Goal: Transaction & Acquisition: Purchase product/service

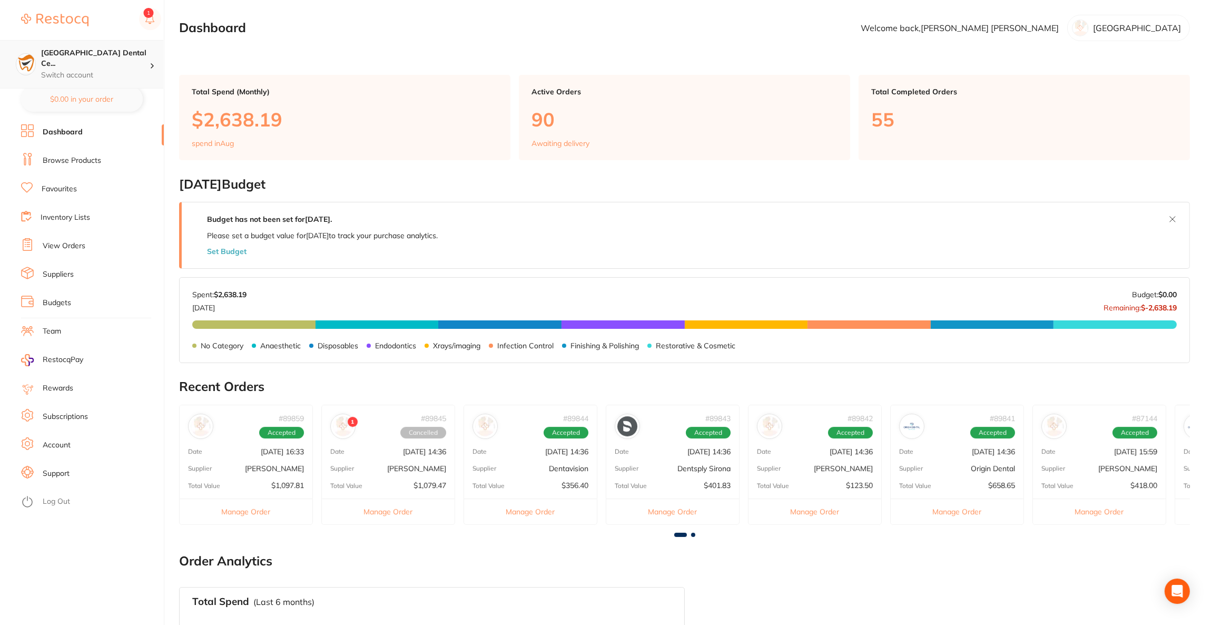
click at [73, 54] on h4 "[GEOGRAPHIC_DATA] Dental Ce..." at bounding box center [95, 58] width 109 height 21
click at [401, 34] on section "Dashboard Welcome back, [PERSON_NAME][GEOGRAPHIC_DATA]" at bounding box center [684, 28] width 1011 height 26
click at [106, 159] on li "Browse Products" at bounding box center [92, 161] width 143 height 16
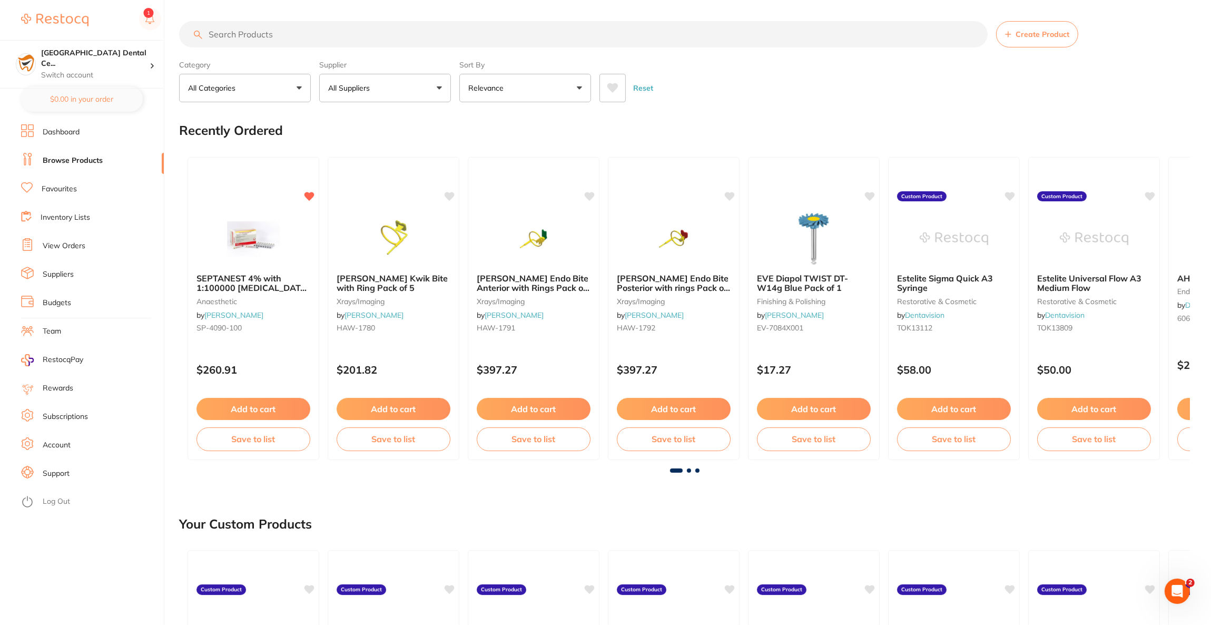
click at [477, 36] on input "search" at bounding box center [583, 34] width 809 height 26
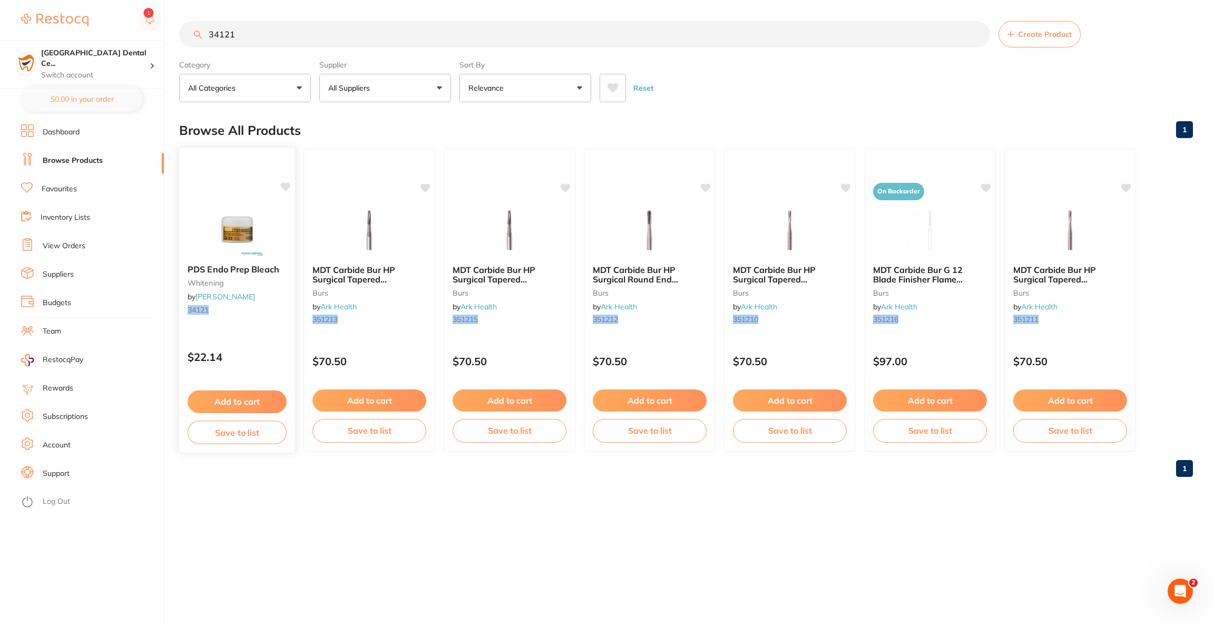
type input "34121"
click at [270, 175] on div "PDS Endo Prep Bleach [MEDICAL_DATA] by [PERSON_NAME] 34121 $22.14 Add to cart S…" at bounding box center [237, 300] width 116 height 303
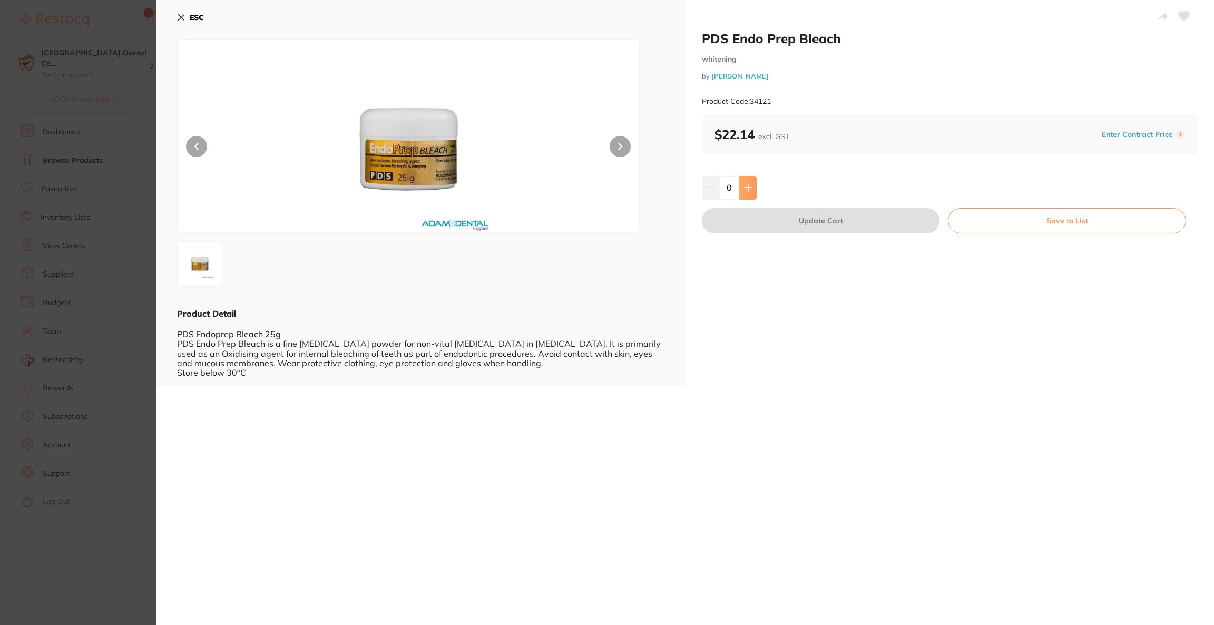
click at [740, 186] on button at bounding box center [747, 187] width 17 height 23
type input "1"
click at [799, 225] on button "Update Cart" at bounding box center [821, 220] width 238 height 25
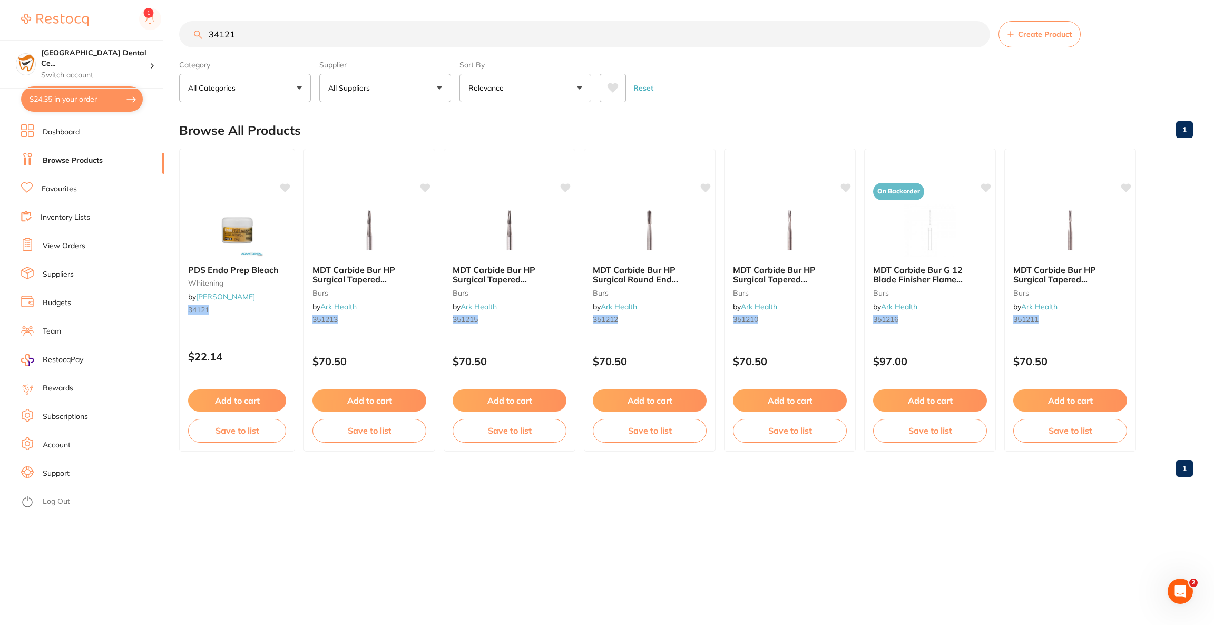
click at [115, 106] on button "$24.35 in your order" at bounding box center [82, 98] width 122 height 25
checkbox input "true"
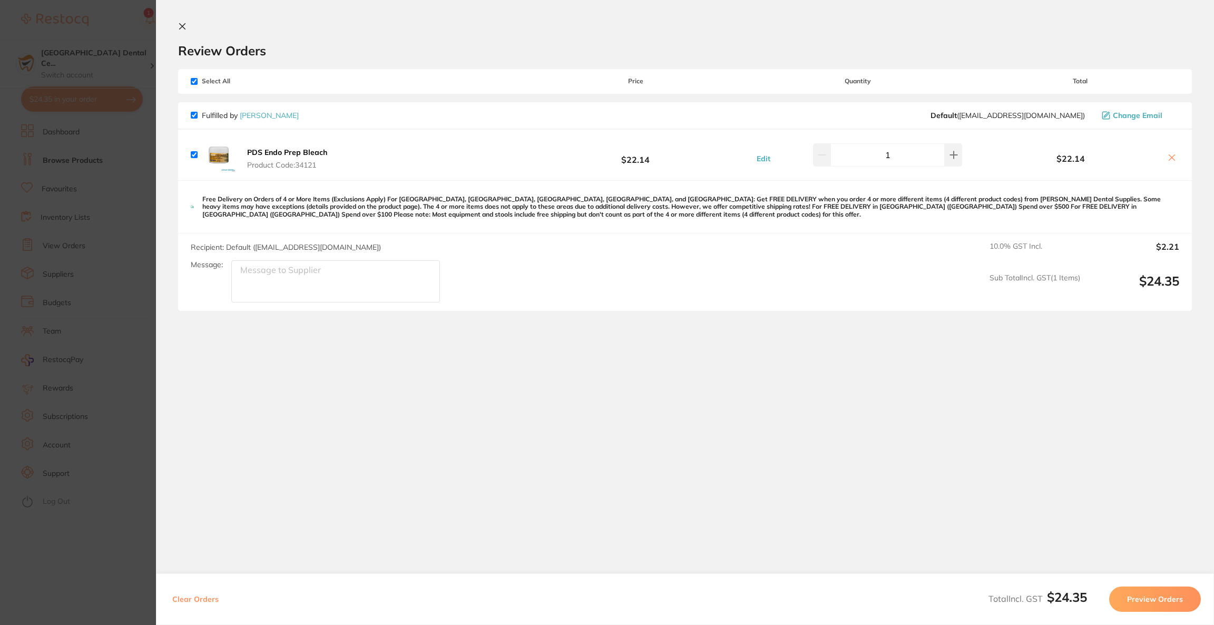
click at [57, 43] on section "Update RRP Set your pre negotiated price for this item. Item Agreed RRP (excl. …" at bounding box center [607, 312] width 1214 height 625
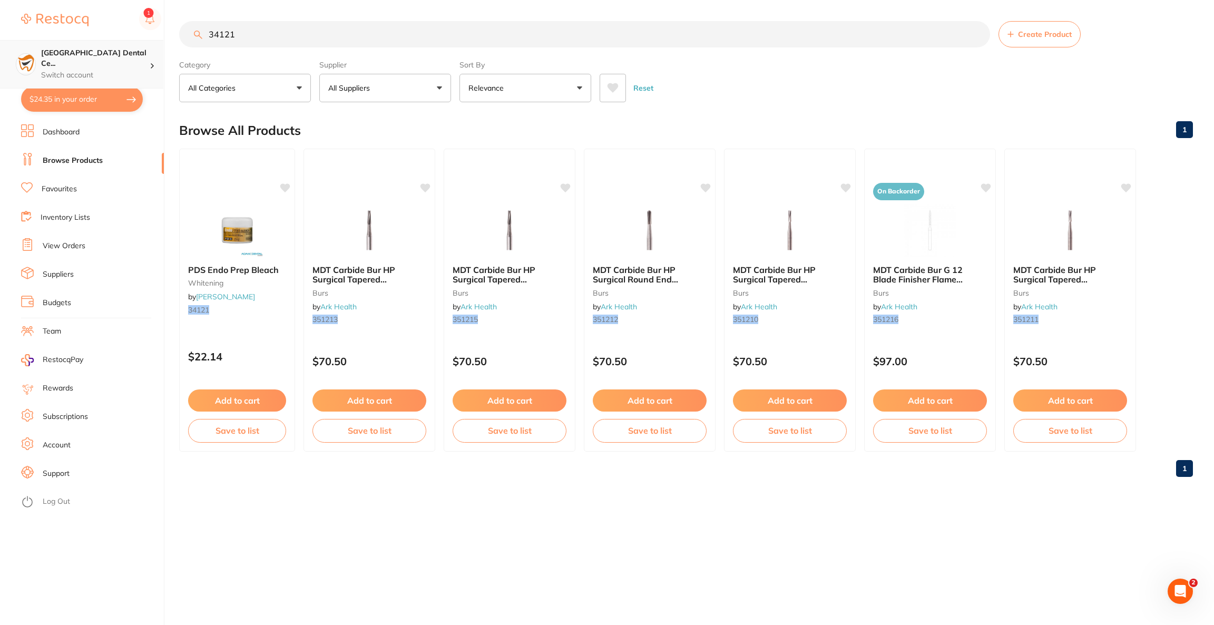
click at [103, 56] on h4 "[GEOGRAPHIC_DATA] Dental Ce..." at bounding box center [95, 58] width 109 height 21
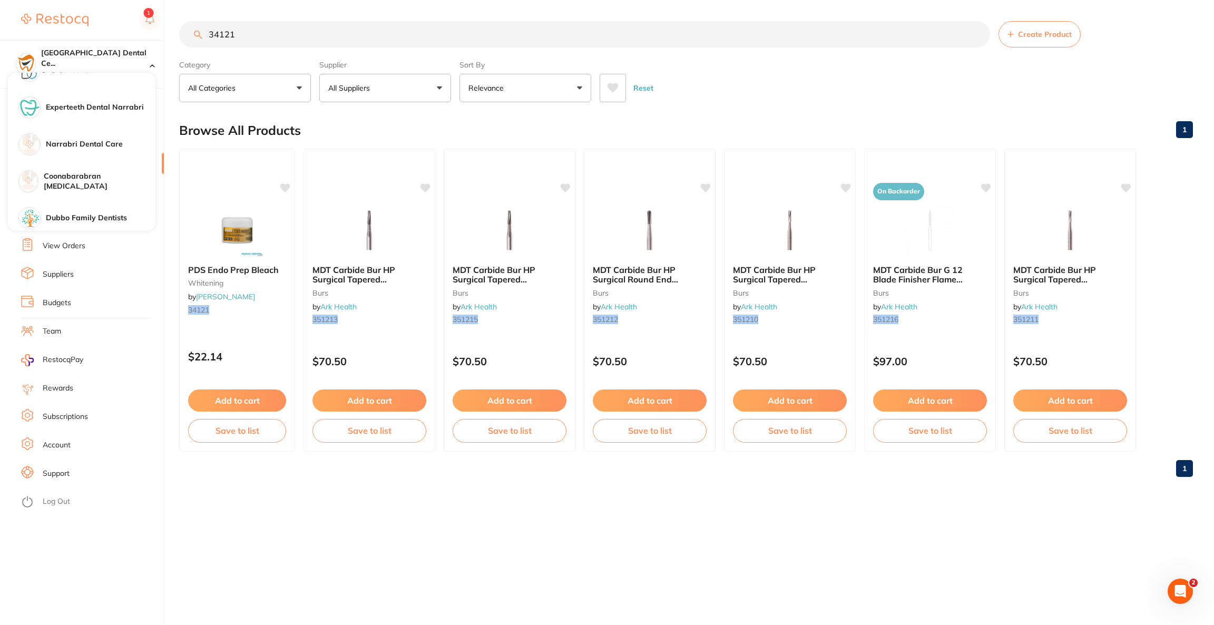
scroll to position [1021, 0]
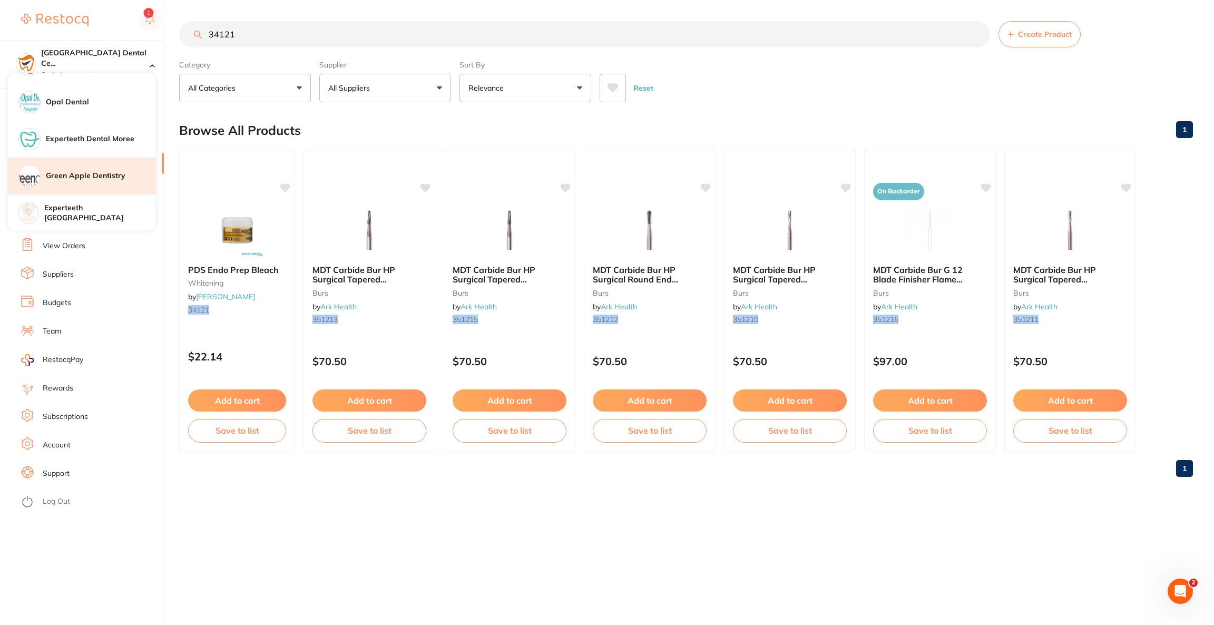
click at [125, 176] on h4 "Green Apple Dentistry" at bounding box center [101, 176] width 110 height 11
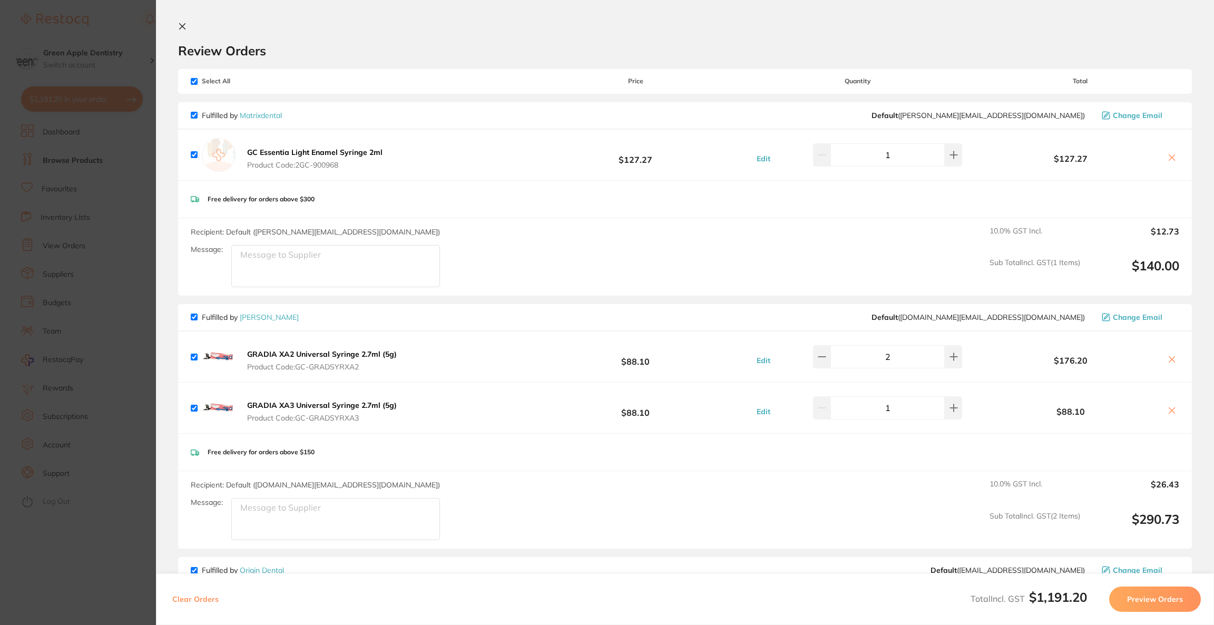
click at [299, 150] on b "GC Essentia Light Enamel Syringe 2ml" at bounding box center [314, 152] width 135 height 9
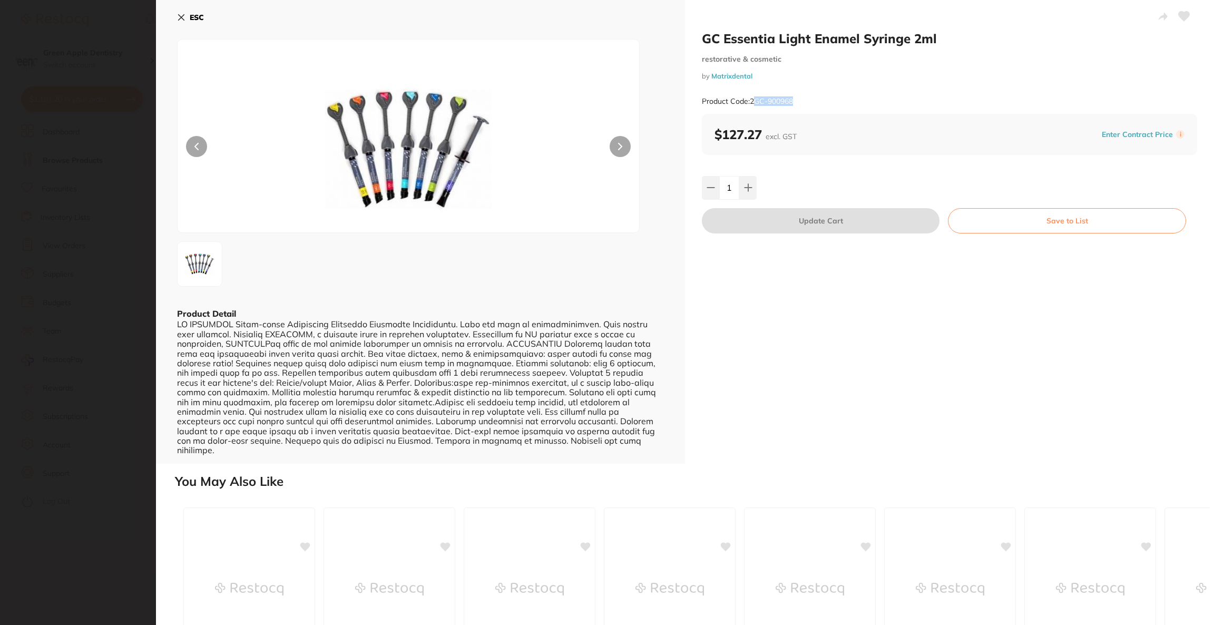
drag, startPoint x: 820, startPoint y: 94, endPoint x: 756, endPoint y: 99, distance: 64.0
click at [756, 99] on div "Product Code: 2GC-900968" at bounding box center [949, 102] width 495 height 26
copy small "GC-900968"
click at [32, 127] on section "GC Essentia Light Enamel Syringe 2ml restorative & cosmetic by Matrixdental Pro…" at bounding box center [607, 312] width 1214 height 625
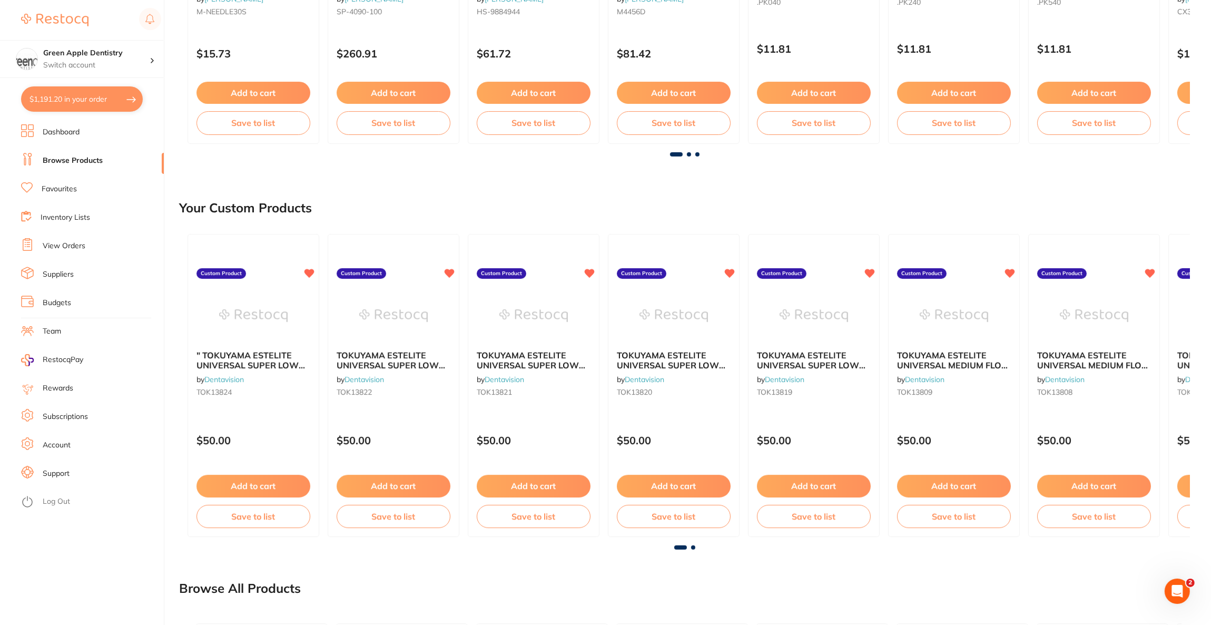
click at [81, 94] on button "$1,191.20 in your order" at bounding box center [82, 98] width 122 height 25
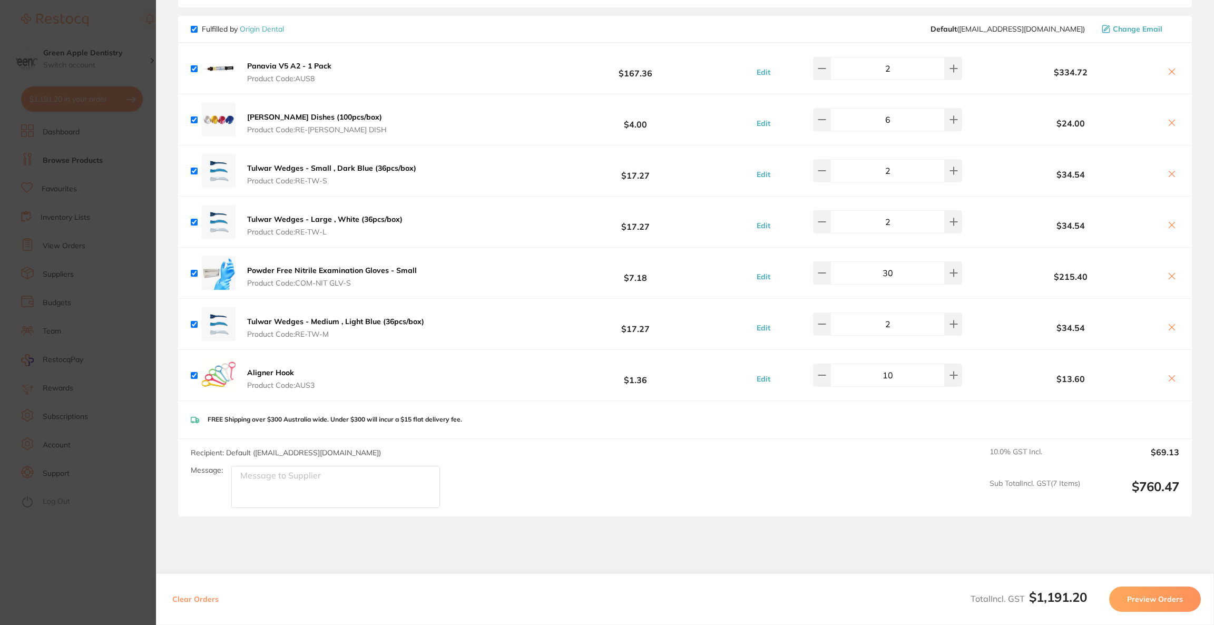
scroll to position [553, 0]
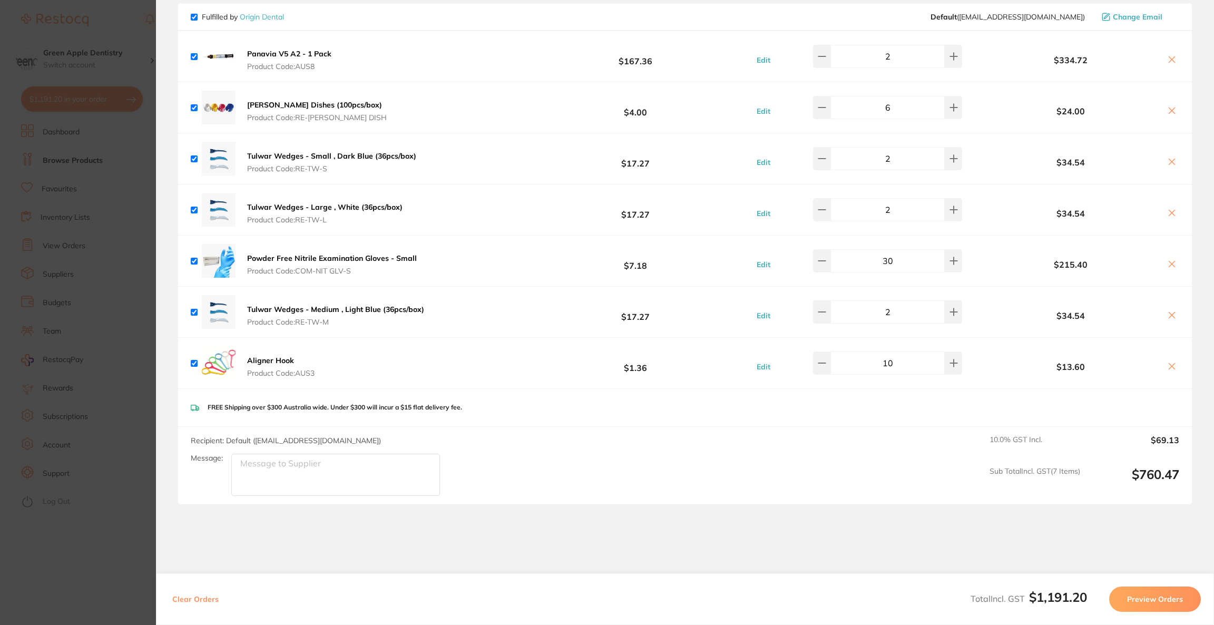
click at [122, 292] on section "Update RRP Set your pre negotiated price for this item. Item Agreed RRP (excl. …" at bounding box center [607, 312] width 1214 height 625
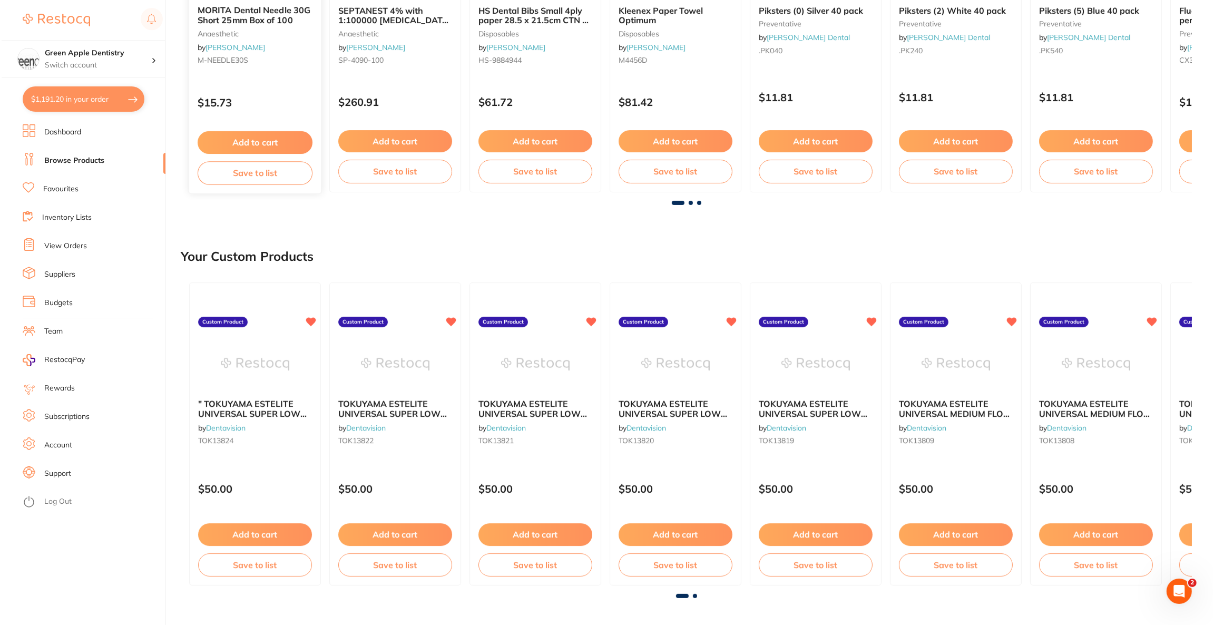
scroll to position [0, 0]
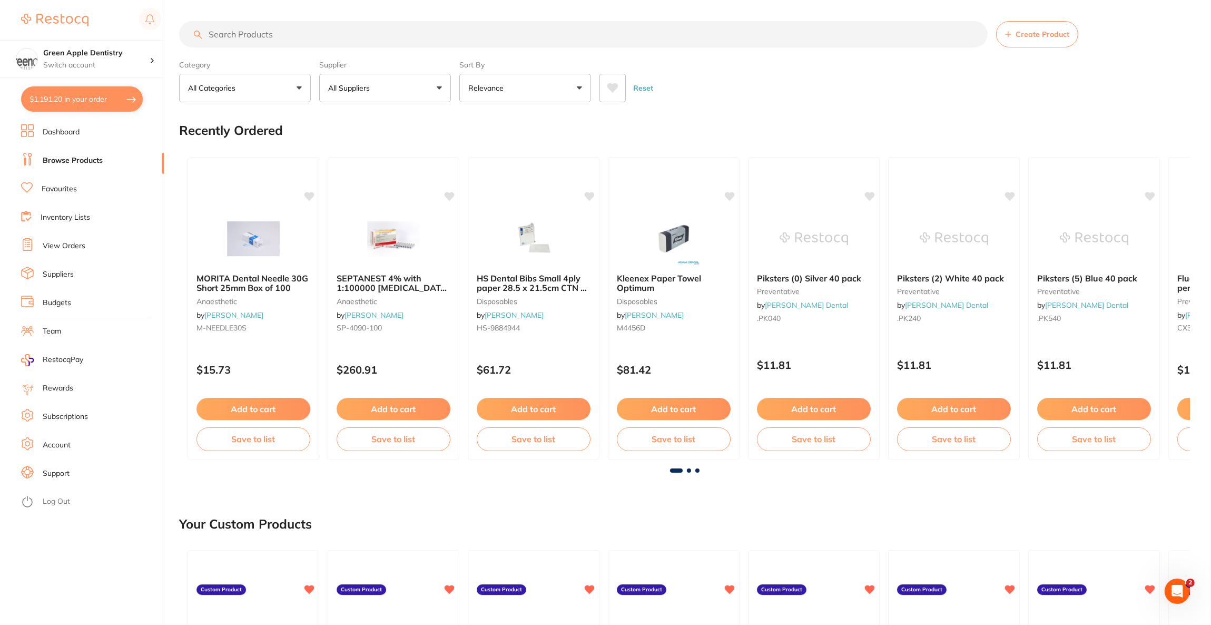
click at [309, 43] on input "search" at bounding box center [583, 34] width 809 height 26
paste input "GC-900968"
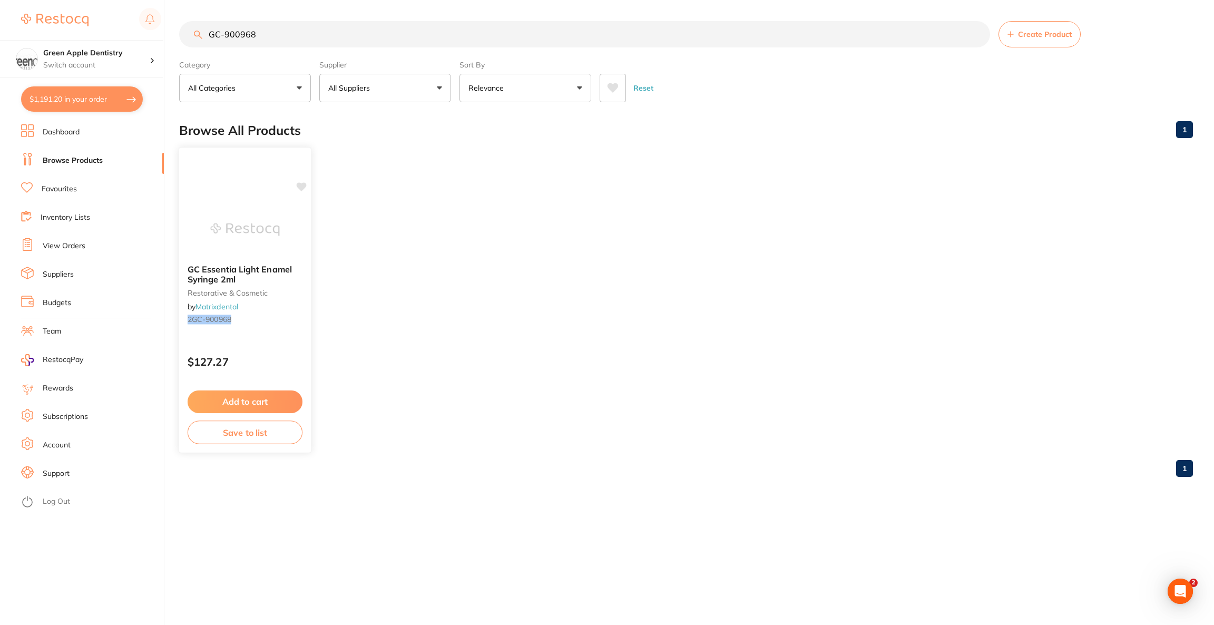
type input "GC-900968"
click at [263, 223] on img at bounding box center [244, 229] width 69 height 53
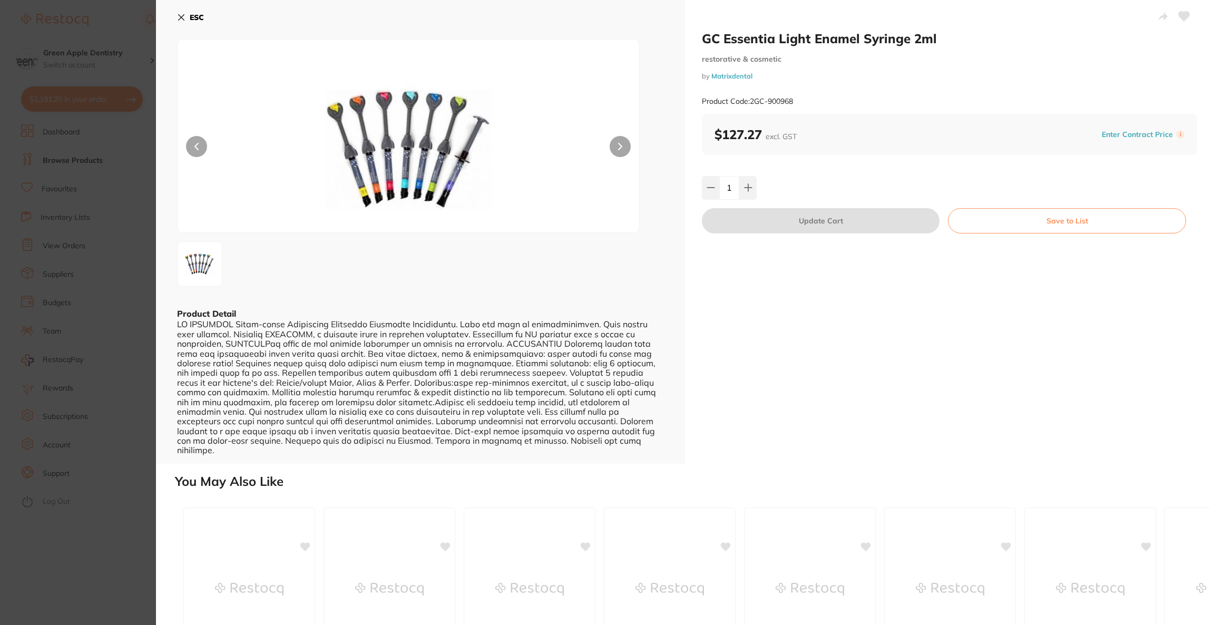
click at [72, 222] on section "GC Essentia Light Enamel Syringe 2ml restorative & cosmetic by Matrixdental Pro…" at bounding box center [607, 312] width 1214 height 625
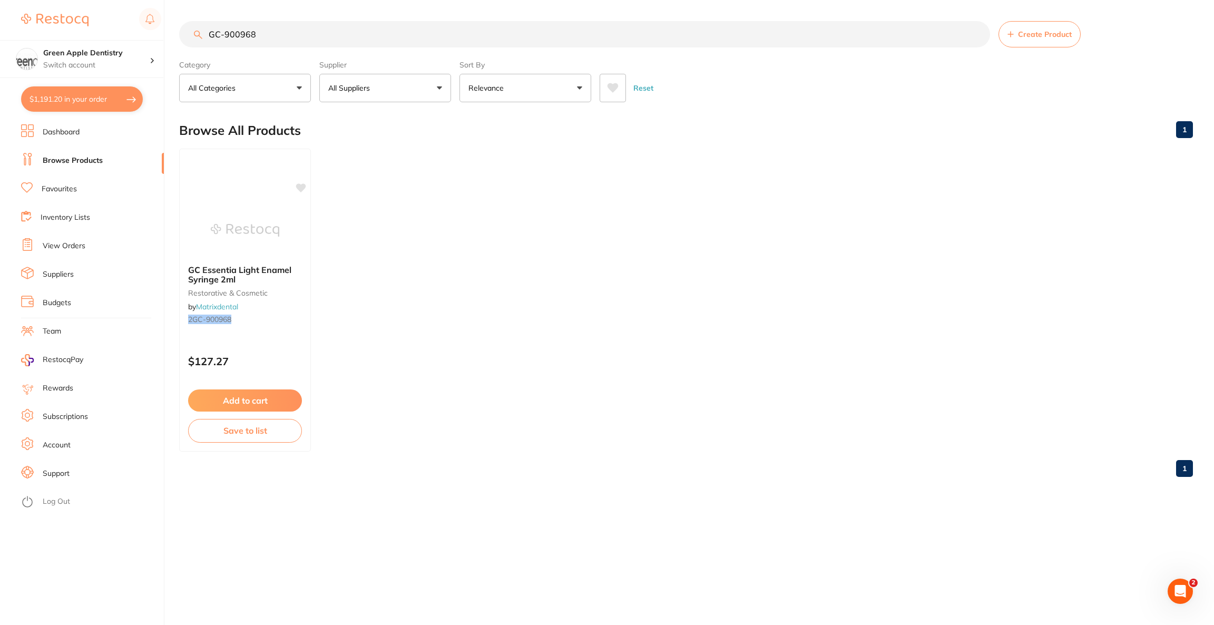
click at [29, 104] on button "$1,191.20 in your order" at bounding box center [82, 98] width 122 height 25
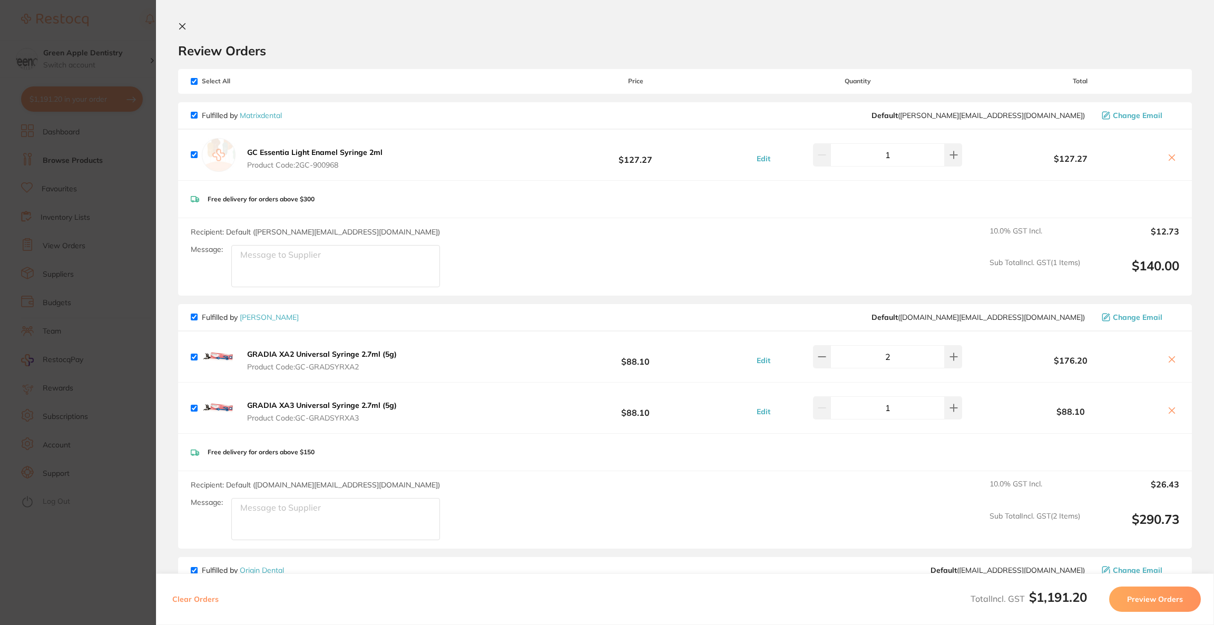
click at [346, 152] on b "GC Essentia Light Enamel Syringe 2ml" at bounding box center [314, 152] width 135 height 9
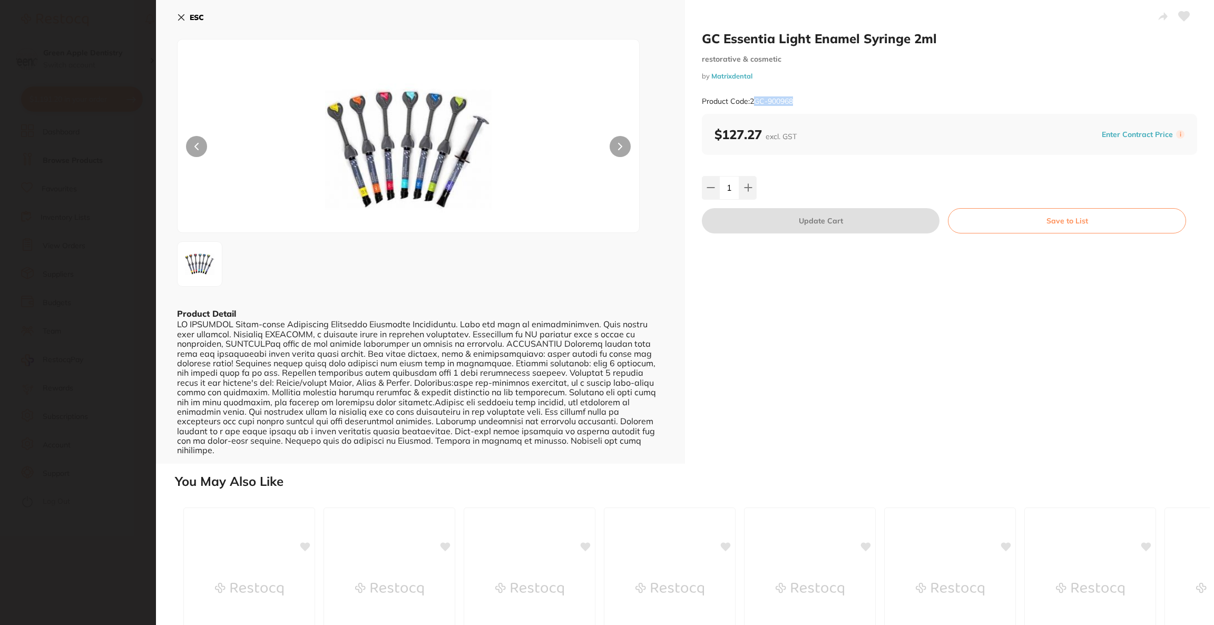
drag, startPoint x: 802, startPoint y: 95, endPoint x: 754, endPoint y: 103, distance: 48.6
click at [754, 103] on div "Product Code: 2GC-900968" at bounding box center [949, 102] width 495 height 26
copy small "GC-900968"
click at [201, 18] on b "ESC" at bounding box center [197, 17] width 14 height 9
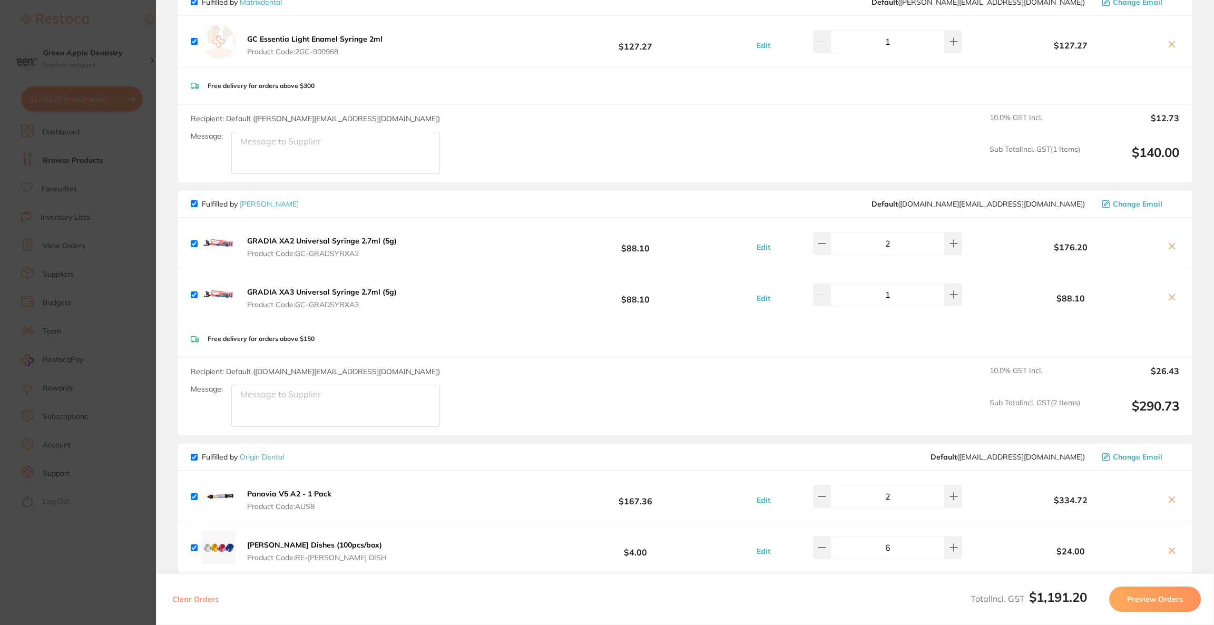
scroll to position [158, 0]
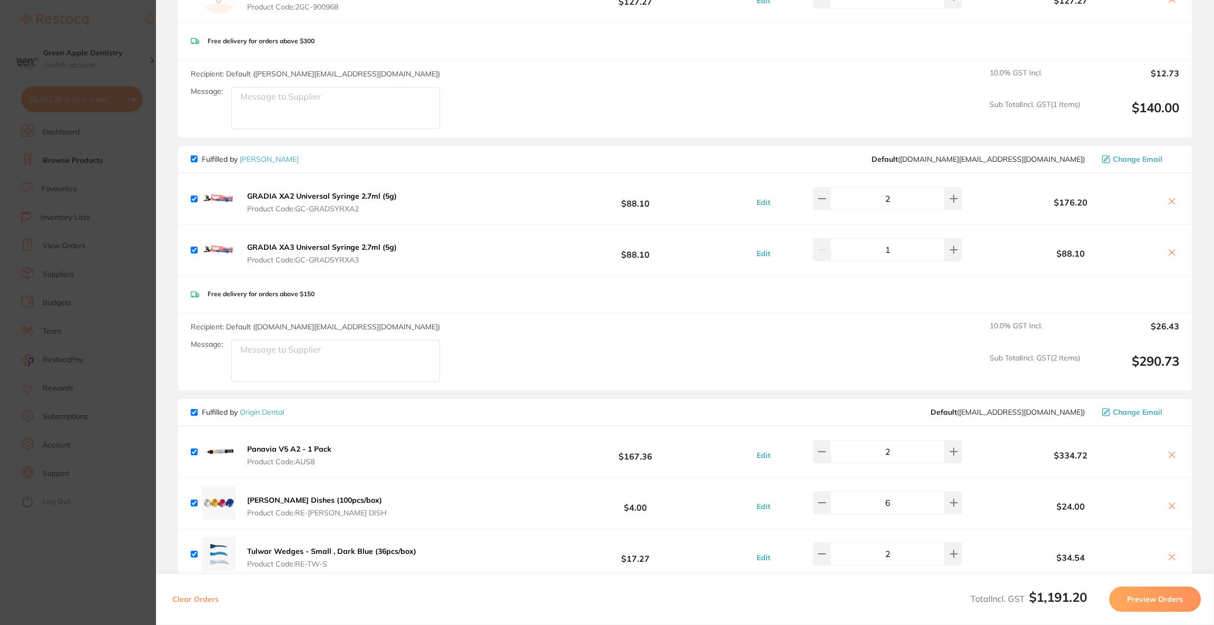
click at [326, 196] on b "GRADIA XA2 Universal Syringe 2.7ml (5g)" at bounding box center [322, 195] width 150 height 9
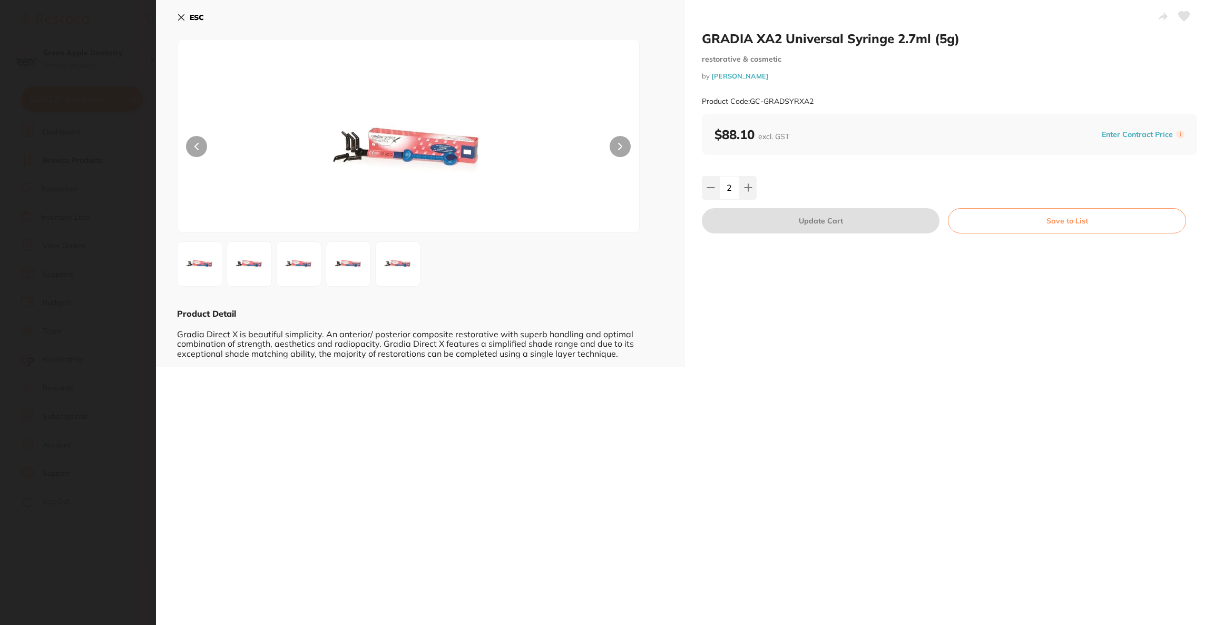
scroll to position [0, 0]
drag, startPoint x: 837, startPoint y: 97, endPoint x: 751, endPoint y: 100, distance: 85.9
click at [751, 100] on div "Product Code: GC-GRADSYRXA2" at bounding box center [949, 102] width 495 height 26
copy small "GC-GRADSYRXA2"
click at [199, 15] on b "ESC" at bounding box center [197, 17] width 14 height 9
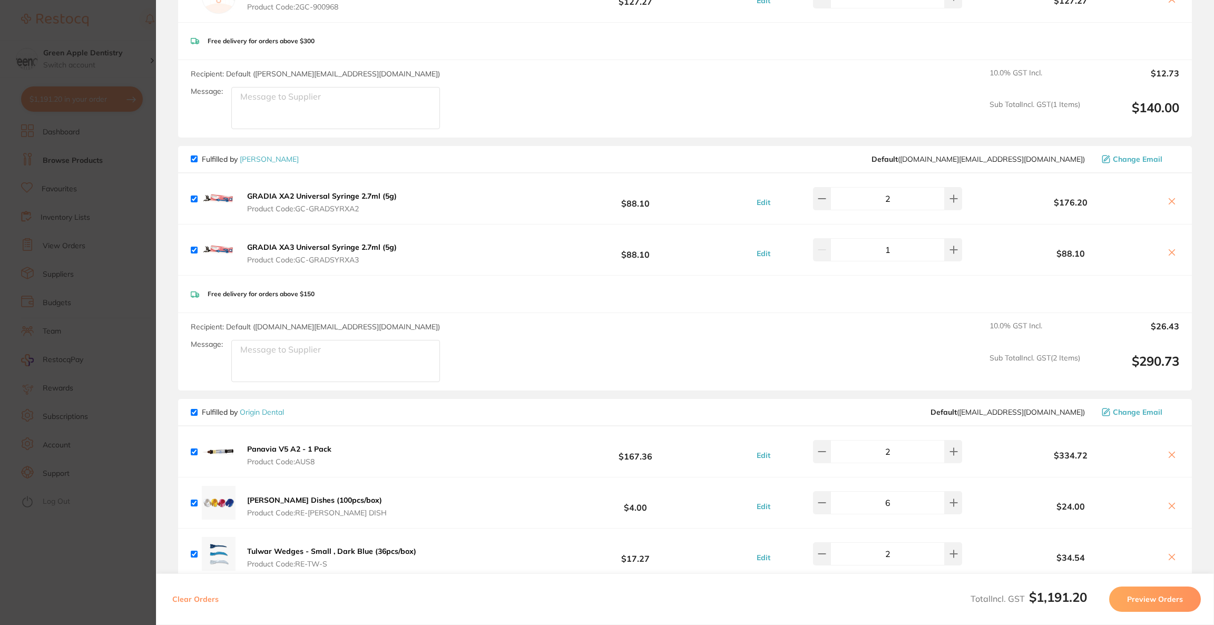
click at [331, 247] on b "GRADIA XA3 Universal Syringe 2.7ml (5g)" at bounding box center [322, 246] width 150 height 9
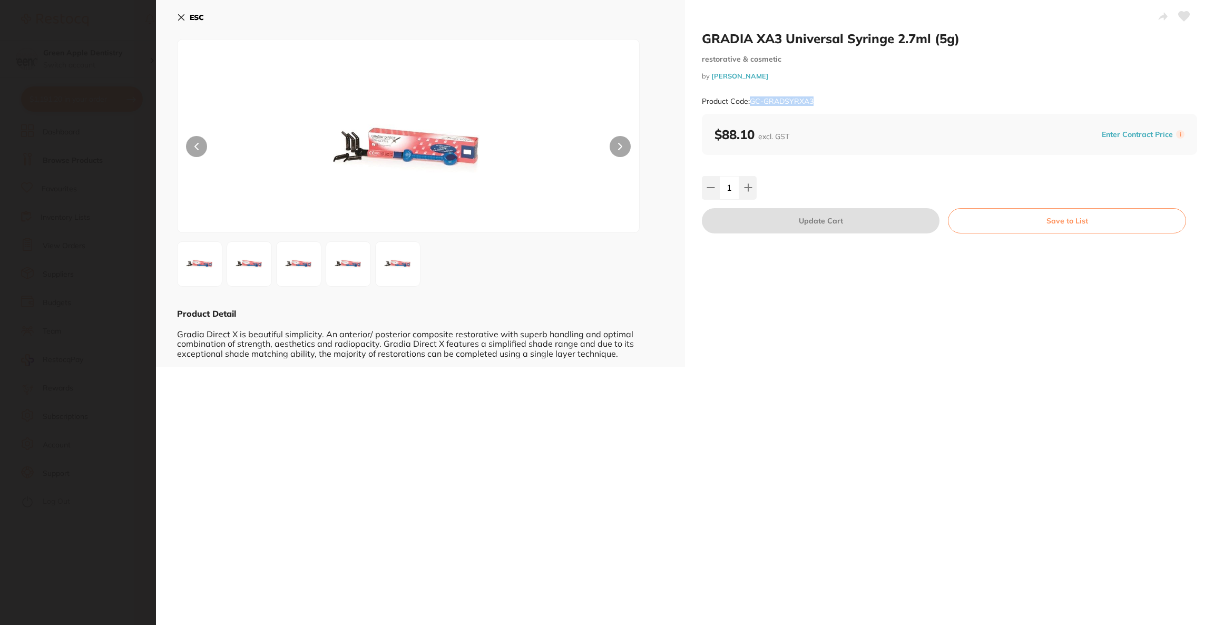
drag, startPoint x: 842, startPoint y: 100, endPoint x: 750, endPoint y: 100, distance: 91.7
click at [750, 100] on div "Product Code: GC-GRADSYRXA3" at bounding box center [949, 102] width 495 height 26
copy small "GC-GRADSYRXA3"
click at [181, 22] on button "ESC" at bounding box center [190, 17] width 27 height 18
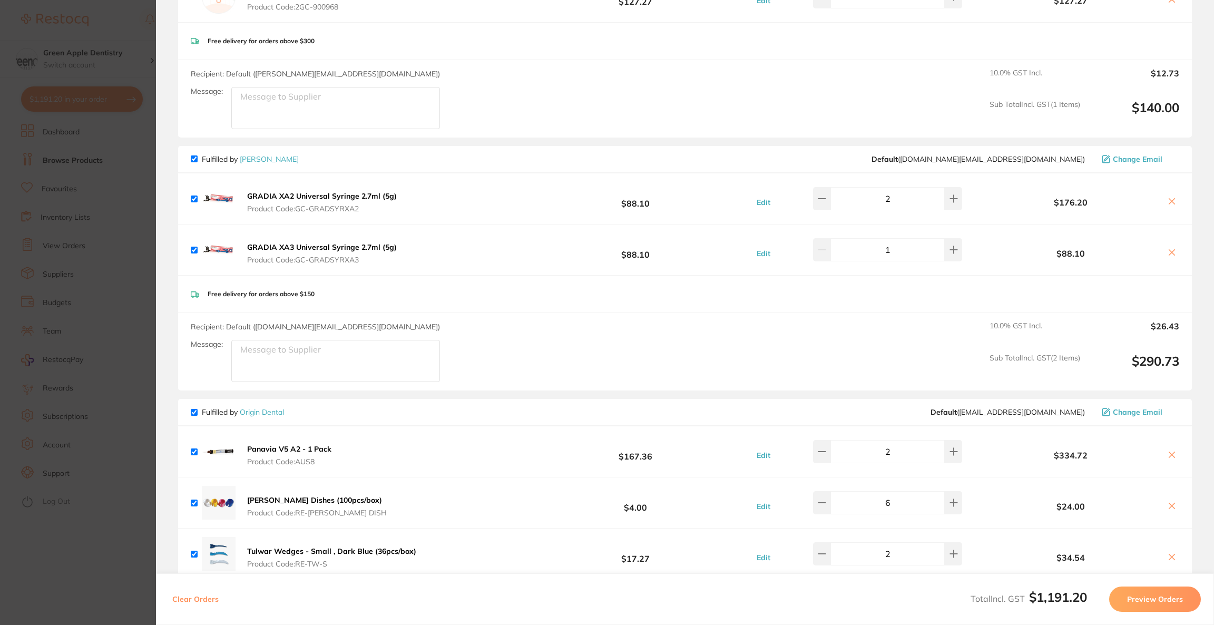
scroll to position [79, 0]
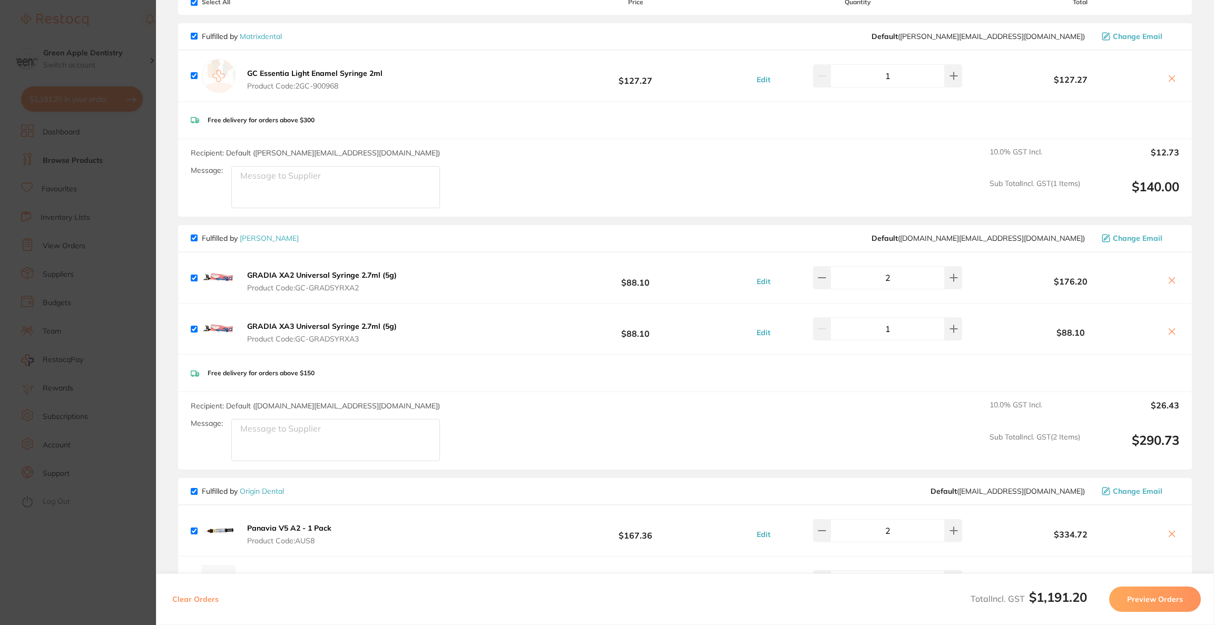
click at [1167, 280] on icon at bounding box center [1171, 280] width 8 height 8
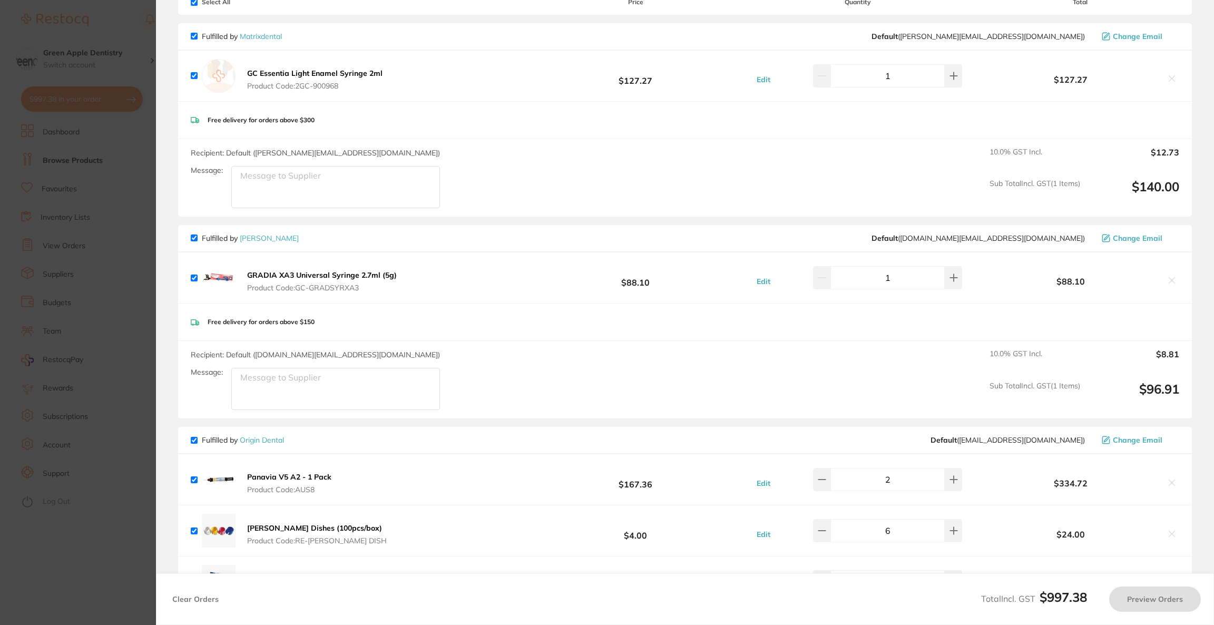
click at [1167, 280] on icon at bounding box center [1171, 280] width 8 height 8
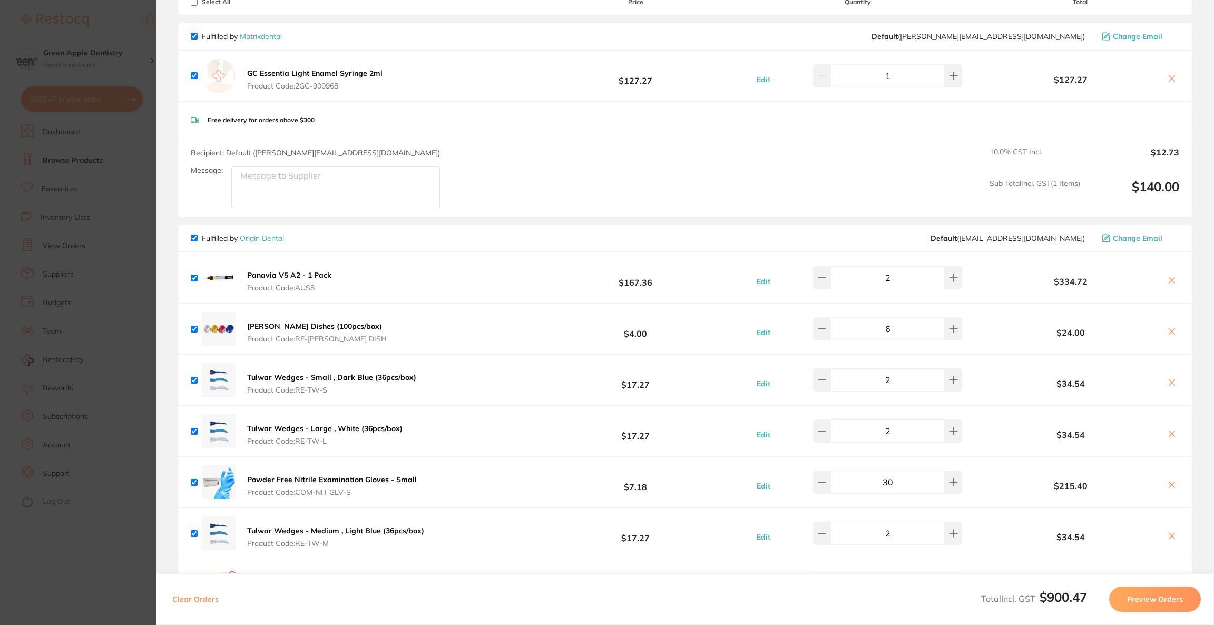
scroll to position [70, 0]
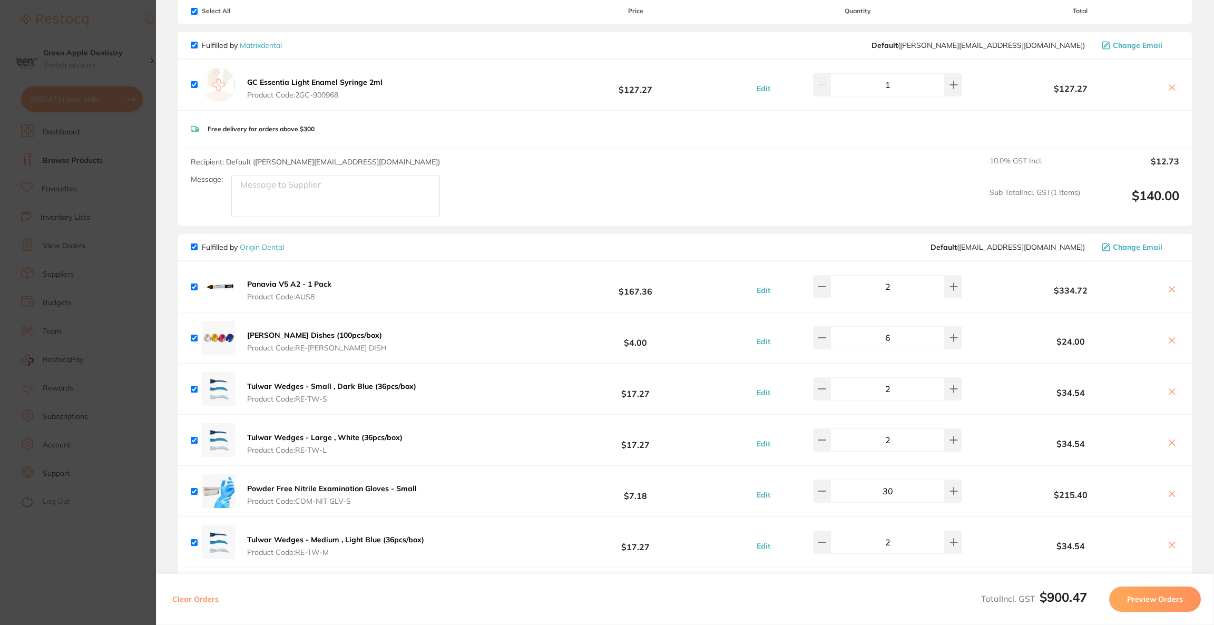
click at [1167, 88] on icon at bounding box center [1171, 87] width 8 height 8
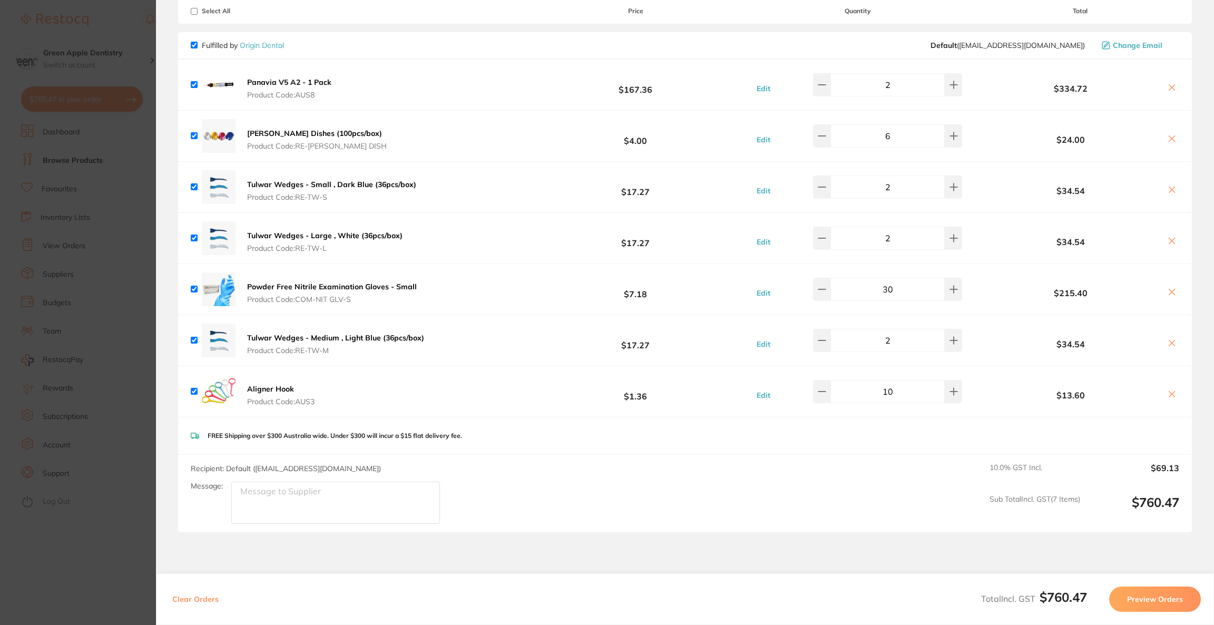
scroll to position [61, 0]
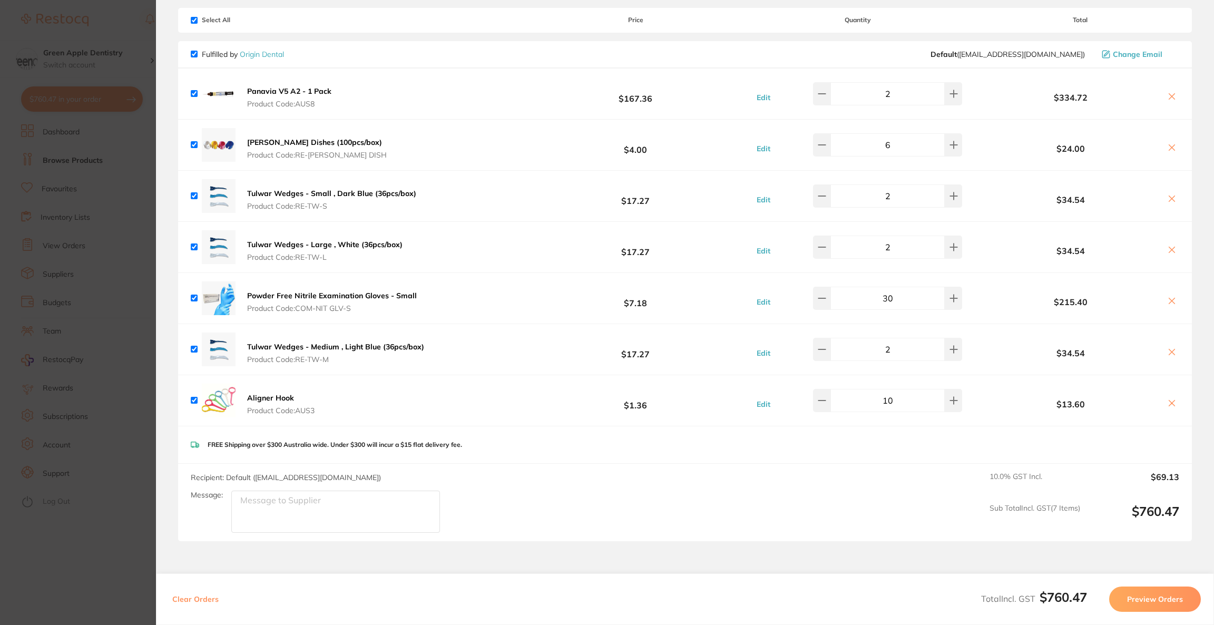
click at [1168, 96] on icon at bounding box center [1171, 96] width 8 height 8
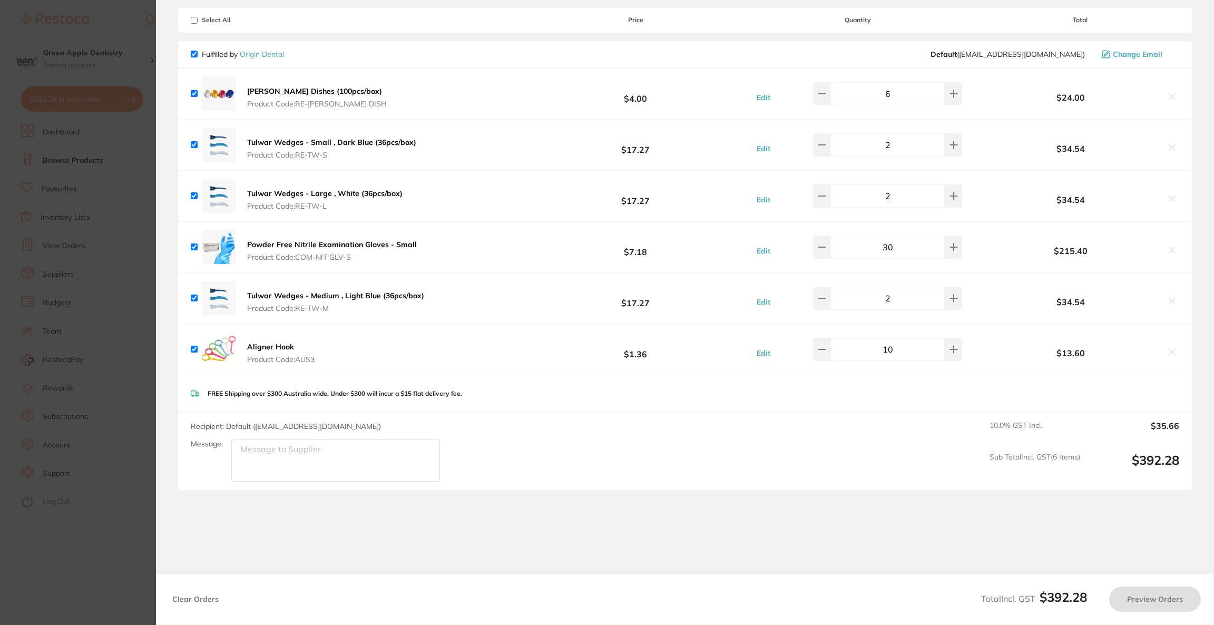
checkbox input "true"
click at [1140, 608] on button "Preview Orders" at bounding box center [1155, 598] width 92 height 25
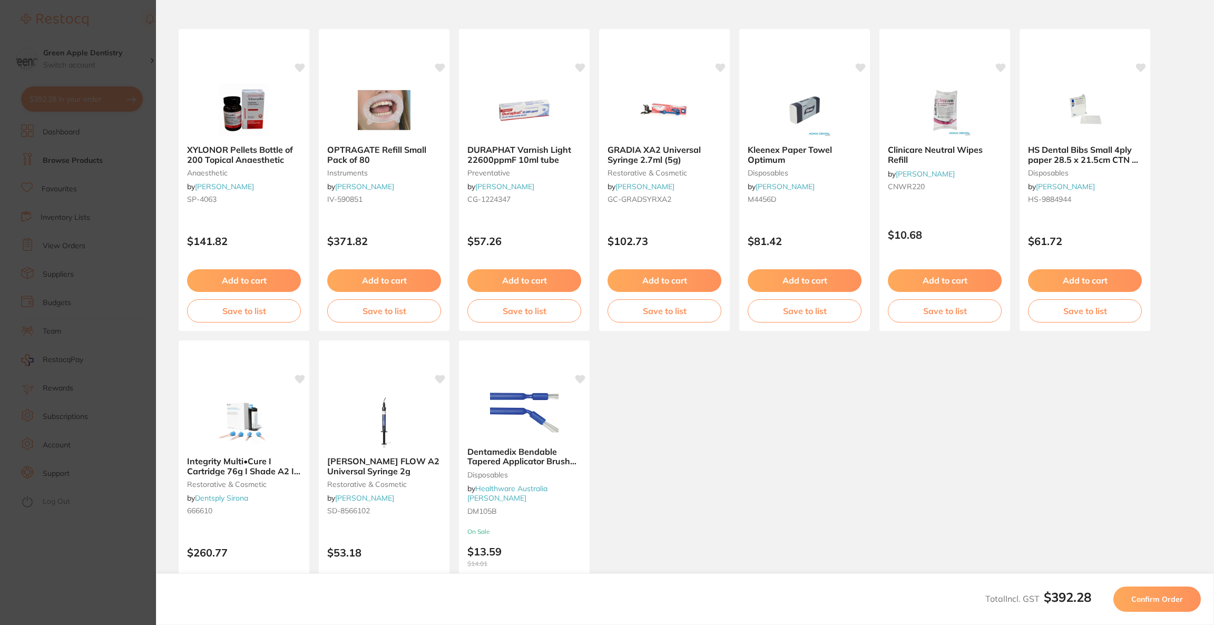
scroll to position [0, 0]
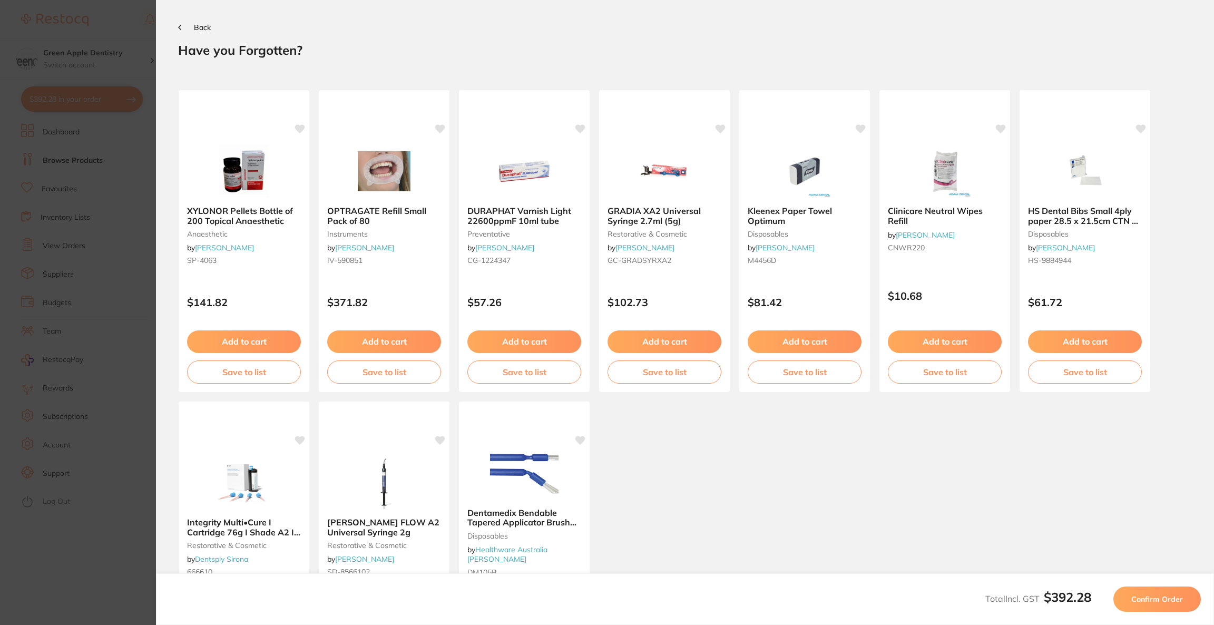
click at [1140, 608] on button "Confirm Order" at bounding box center [1156, 598] width 87 height 25
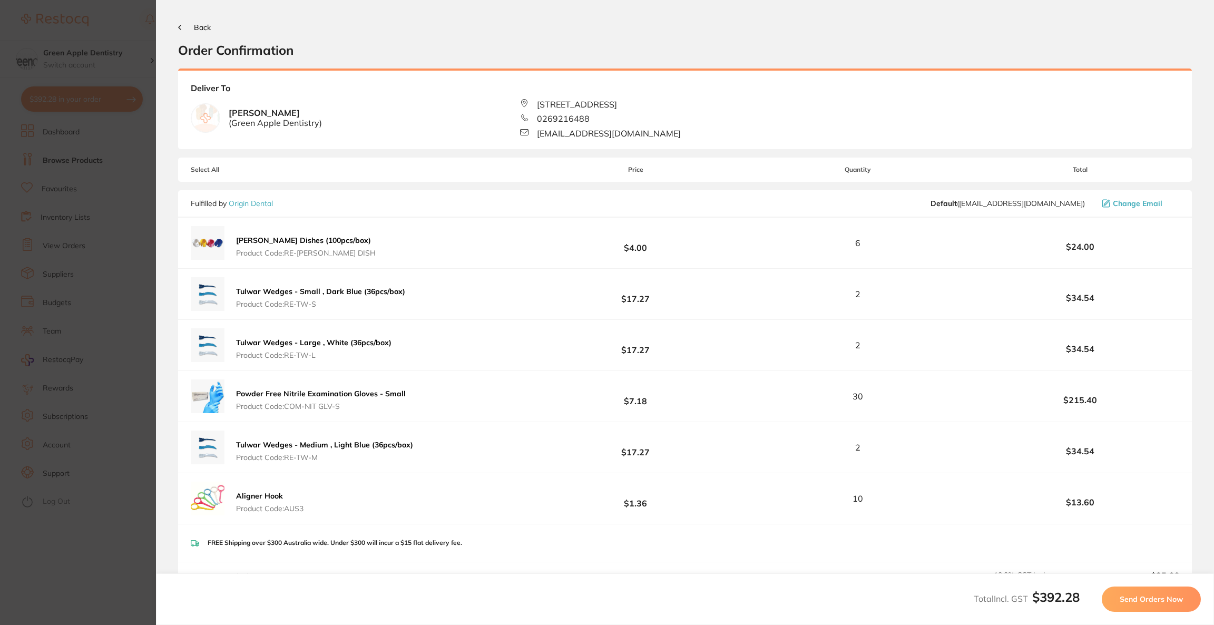
click at [1140, 608] on button "Send Orders Now" at bounding box center [1151, 598] width 99 height 25
